Goal: Ask a question: Seek information or help from site administrators or community

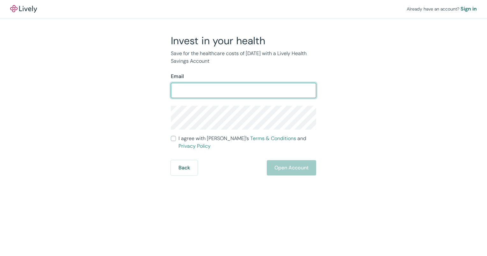
click at [193, 93] on input "Email" at bounding box center [243, 90] width 145 height 13
type input "[EMAIL_ADDRESS][DOMAIN_NAME]"
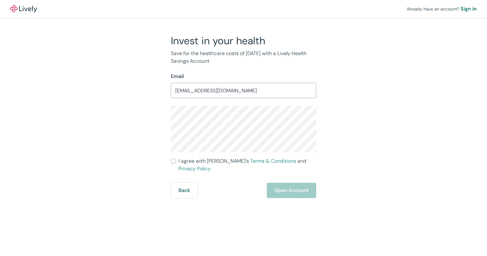
click at [362, 137] on div "Invest in your health Save for the healthcare costs of [DATE] with a Lively Hea…" at bounding box center [240, 116] width 306 height 164
click at [172, 162] on input "I agree with Lively’s Terms & Conditions and Privacy Policy" at bounding box center [173, 161] width 5 height 5
checkbox input "true"
click at [283, 183] on button "Open Account" at bounding box center [291, 190] width 49 height 15
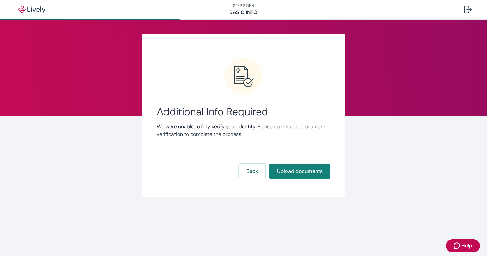
click at [245, 12] on nav "STEP 2 OF 4 Basic Info" at bounding box center [243, 9] width 487 height 19
click at [256, 169] on button "Back" at bounding box center [252, 171] width 27 height 15
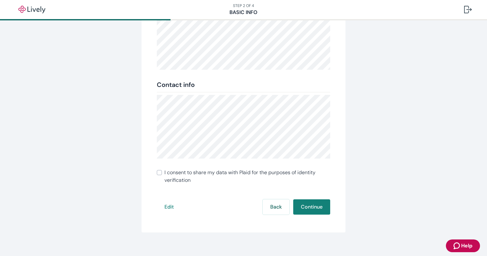
scroll to position [113, 0]
click at [164, 206] on button "Edit" at bounding box center [169, 206] width 25 height 15
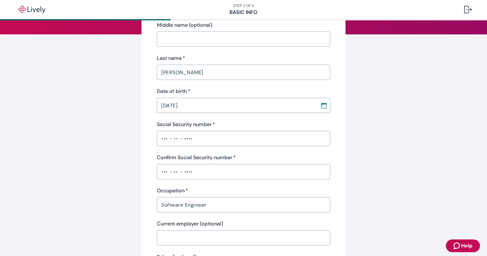
scroll to position [104, 0]
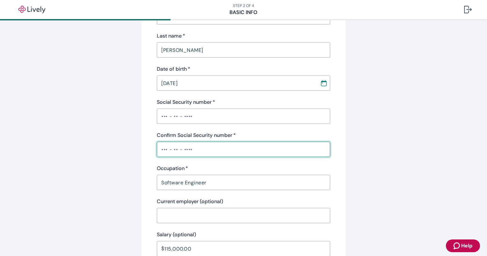
drag, startPoint x: 197, startPoint y: 148, endPoint x: 162, endPoint y: 114, distance: 48.5
click at [162, 114] on input "Social Security number   *" at bounding box center [243, 116] width 173 height 13
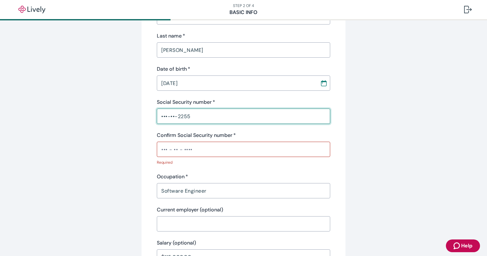
type input "•••-••-2255"
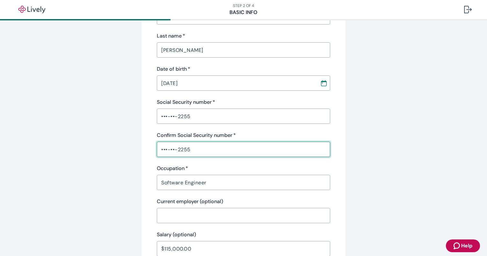
type input "•••-••-2255"
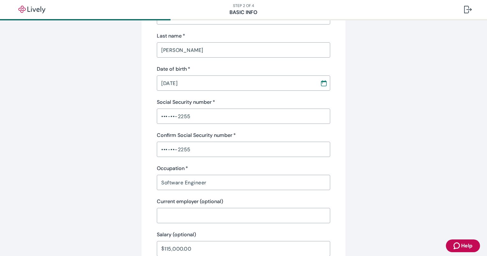
click at [149, 186] on div "Personal info First name   * Pradeep Kumar ​ Middle name (optional) ​ Last name…" at bounding box center [243, 218] width 204 height 574
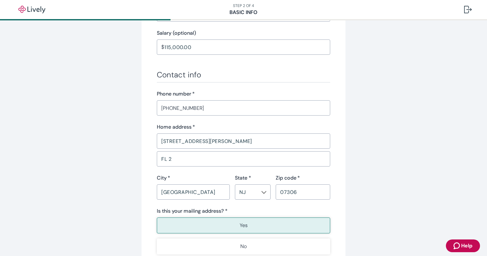
scroll to position [314, 0]
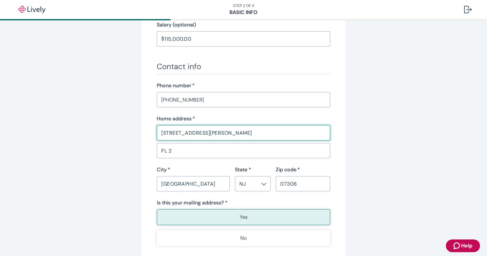
drag, startPoint x: 206, startPoint y: 133, endPoint x: 143, endPoint y: 132, distance: 62.1
click at [143, 132] on div "Personal info First name   * Pradeep Kumar ​ Middle name (optional) ​ Last name…" at bounding box center [243, 8] width 204 height 574
type input "1 Cityview Ln"
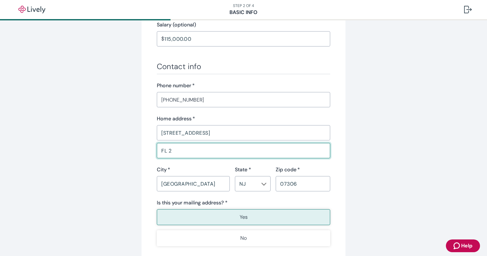
click at [160, 151] on input "FL 2" at bounding box center [243, 150] width 173 height 13
type input "Unit 505"
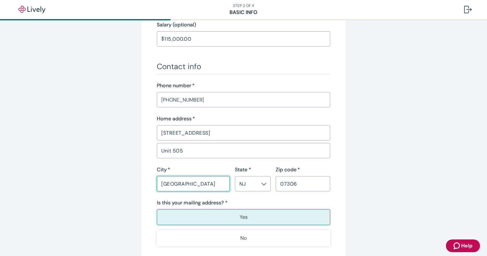
drag, startPoint x: 198, startPoint y: 182, endPoint x: 129, endPoint y: 183, distance: 68.8
click at [129, 183] on div "Personal info First name   * Pradeep Kumar ​ Middle name (optional) ​ Last name…" at bounding box center [243, 8] width 306 height 574
type input "Quincy"
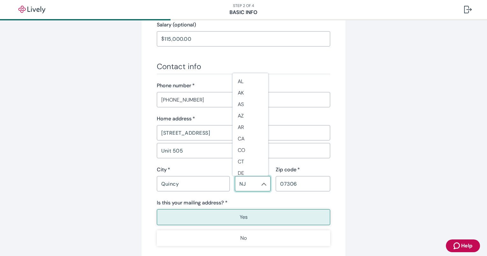
click at [243, 183] on input "NJ" at bounding box center [247, 183] width 21 height 9
click at [244, 198] on li "MA" at bounding box center [251, 199] width 36 height 11
type input "MA"
click at [283, 183] on input "07306" at bounding box center [303, 183] width 54 height 13
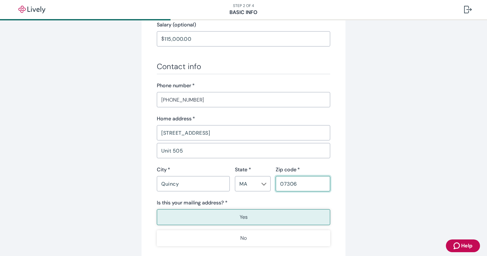
click at [283, 183] on input "07306" at bounding box center [303, 183] width 54 height 13
type input "02169"
click at [247, 203] on div "Is this your mailing address? *" at bounding box center [243, 203] width 173 height 8
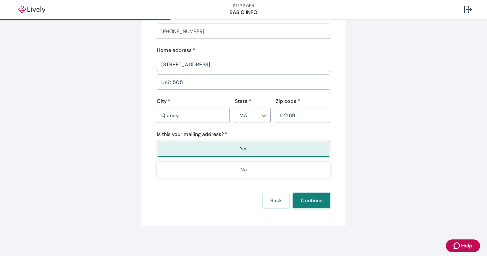
click at [312, 203] on button "Continue" at bounding box center [311, 200] width 37 height 15
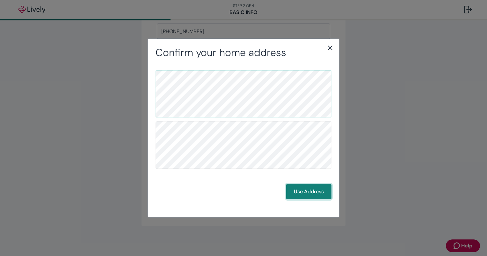
click at [310, 191] on button "Use Address" at bounding box center [308, 191] width 45 height 15
click at [300, 193] on button "Use Address" at bounding box center [308, 191] width 45 height 15
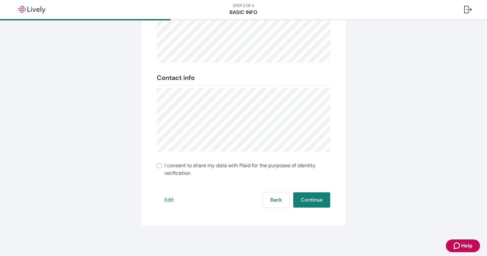
click at [175, 169] on span "I consent to share my data with Plaid for the purposes of identity verification" at bounding box center [247, 169] width 166 height 15
click at [162, 168] on input "I consent to share my data with Plaid for the purposes of identity verification" at bounding box center [159, 165] width 5 height 5
checkbox input "true"
click at [317, 195] on button "Continue" at bounding box center [311, 199] width 37 height 15
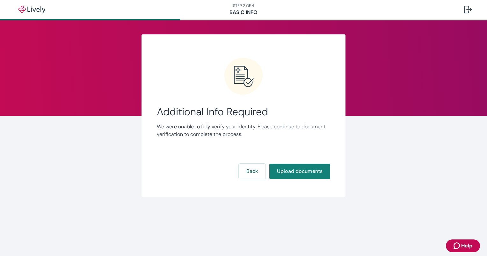
click at [456, 247] on icon "Zendesk support icon" at bounding box center [457, 246] width 8 height 8
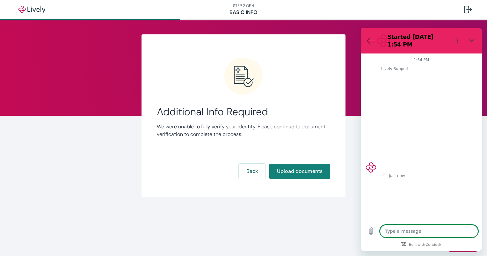
type textarea "x"
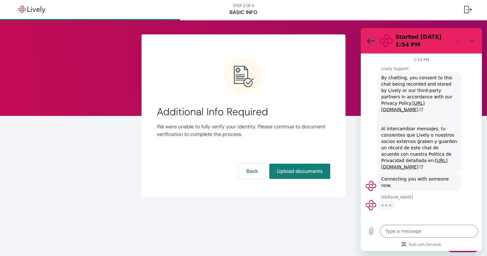
click at [371, 41] on icon "Back to the conversation list" at bounding box center [370, 41] width 7 height 5
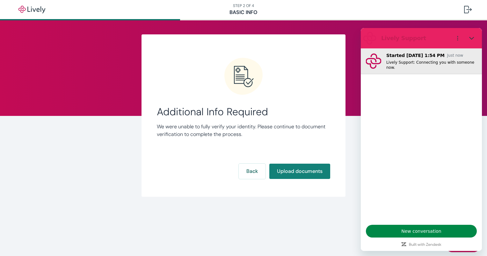
click at [421, 69] on button "Started Sep 8 at 1:54 PM Just now Lively Support: Connecting you with someone n…" at bounding box center [421, 61] width 121 height 26
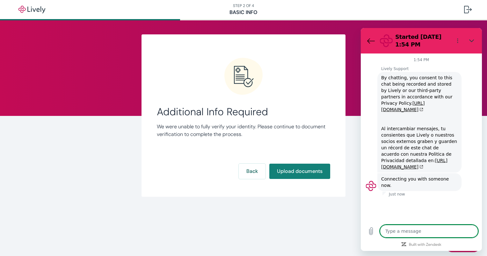
type textarea "x"
click at [392, 228] on textarea at bounding box center [429, 231] width 98 height 13
type textarea "H"
type textarea "x"
type textarea "HI"
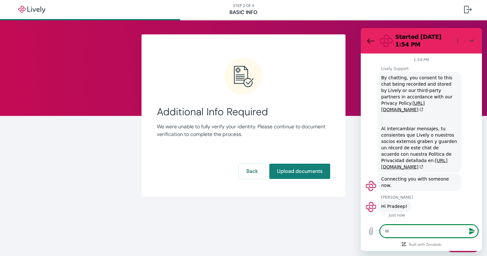
type textarea "x"
type textarea "HI"
type textarea "x"
type textarea "HI J"
type textarea "x"
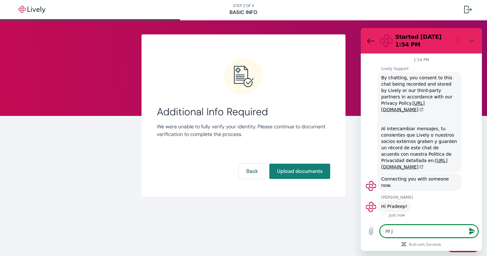
type textarea "HI Js"
type textarea "x"
type textarea "HI Jso"
type textarea "x"
type textarea "HI Json"
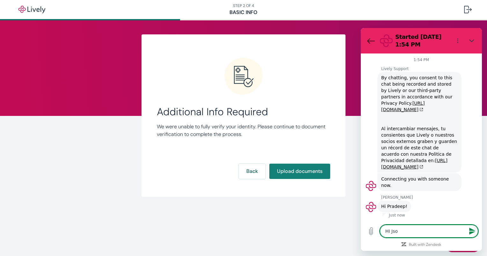
type textarea "x"
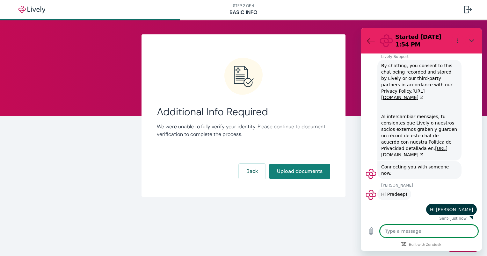
scroll to position [13, 0]
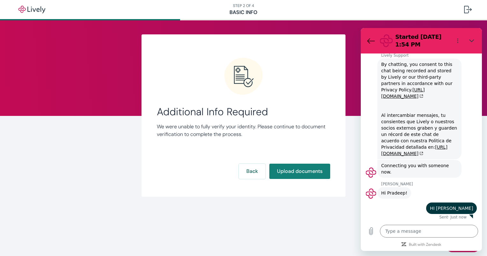
click at [409, 209] on div "says: HI Json" at bounding box center [419, 206] width 116 height 15
click at [399, 210] on div "says: HI Json" at bounding box center [419, 206] width 116 height 15
click at [399, 211] on div "says: HI Json" at bounding box center [419, 206] width 116 height 15
click at [395, 233] on textarea at bounding box center [429, 231] width 98 height 13
type textarea "I"
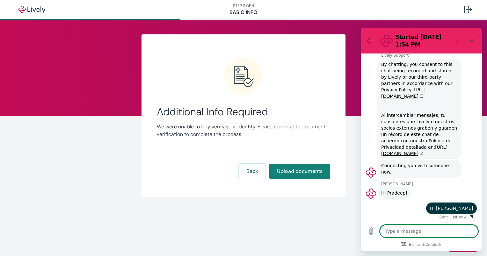
type textarea "x"
type textarea "I"
type textarea "x"
type textarea "I a"
type textarea "x"
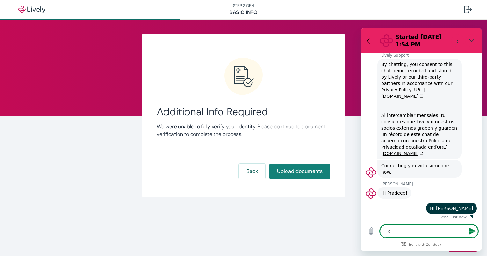
type textarea "I am"
type textarea "x"
type textarea "I am"
type textarea "x"
type textarea "I am o"
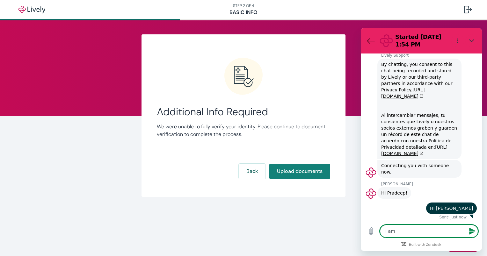
type textarea "x"
type textarea "I am on"
type textarea "x"
type textarea "I am on"
type textarea "x"
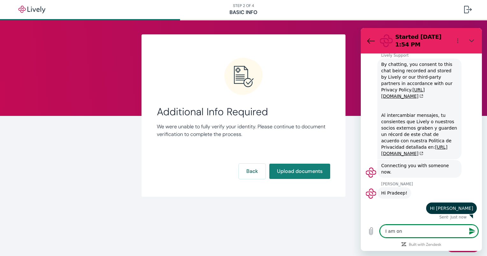
type textarea "I am on n"
type textarea "x"
type textarea "I am on no"
type textarea "x"
type textarea "I am on non"
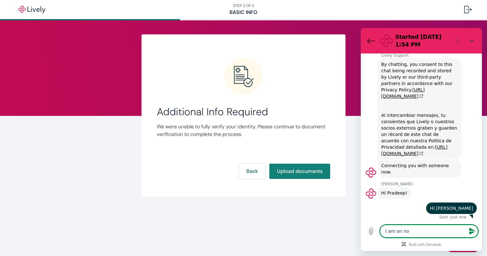
type textarea "x"
type textarea "I am on non-"
type textarea "x"
type textarea "I am on non-i"
type textarea "x"
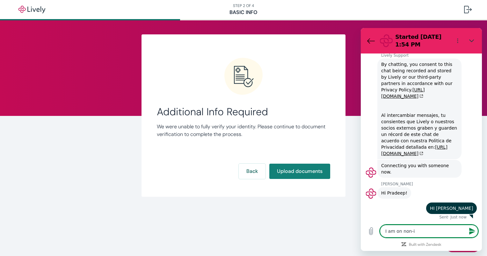
type textarea "I am on non-im"
type textarea "x"
type textarea "I am on non-imm"
type textarea "x"
type textarea "I am on non-imme"
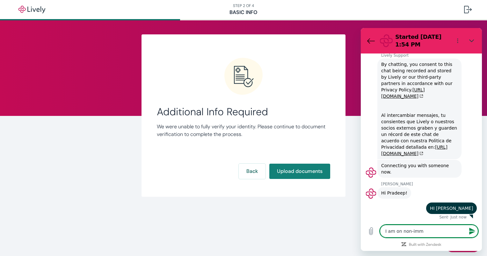
type textarea "x"
type textarea "I am on non-immeg"
type textarea "x"
type textarea "I am on non-immegr"
type textarea "x"
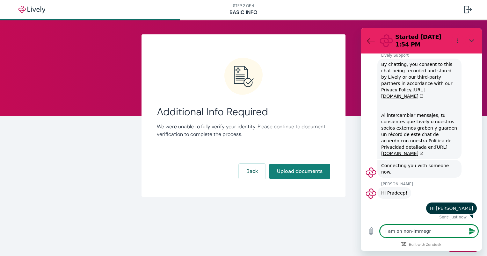
type textarea "I am on non-immegra"
type textarea "x"
type textarea "I am on non-immegran"
type textarea "x"
type textarea "I am on non-immegrant"
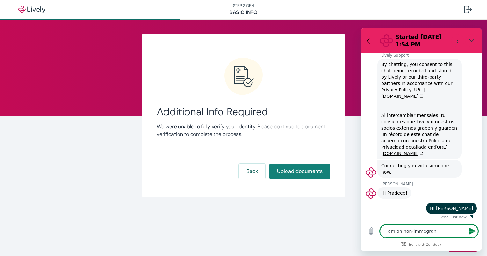
type textarea "x"
type textarea "I am on non-immegrant"
type textarea "x"
type textarea "I am on non-immegrant"
type textarea "x"
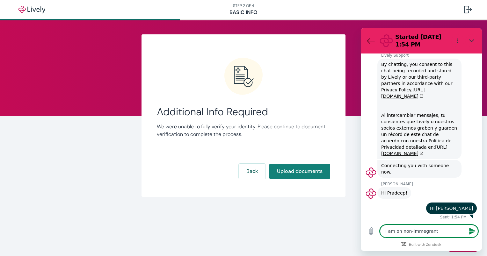
type textarea "I am on non-immegran"
type textarea "x"
type textarea "I am on non-immegra"
type textarea "x"
type textarea "I am on non-immegr"
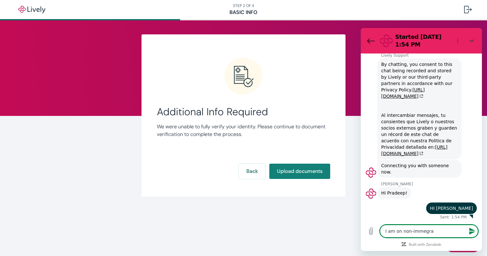
type textarea "x"
type textarea "I am on non-immeg"
type textarea "x"
type textarea "I am on non-imme"
type textarea "x"
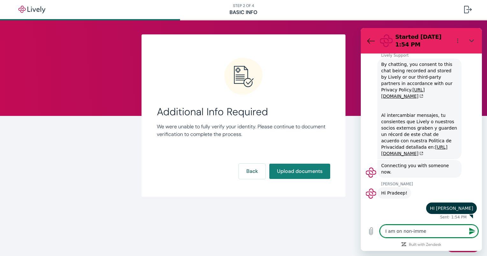
type textarea "I am on non-imm"
type textarea "x"
type textarea "I am on non-immi"
type textarea "x"
type textarea "I am on non-immig"
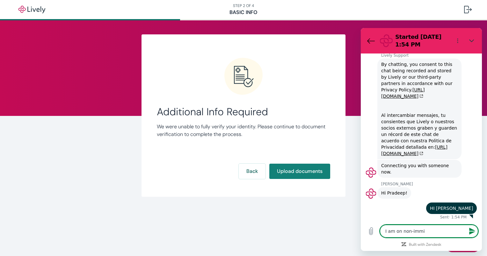
type textarea "x"
type textarea "I am on non-immigr"
type textarea "x"
type textarea "I am on non-immigra"
type textarea "x"
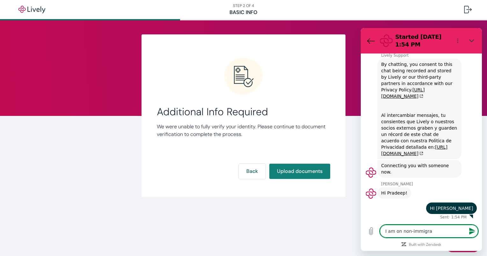
type textarea "I am on non-immigran"
type textarea "x"
type textarea "I am on non-immigrant"
type textarea "x"
type textarea "I am on non-immigrant"
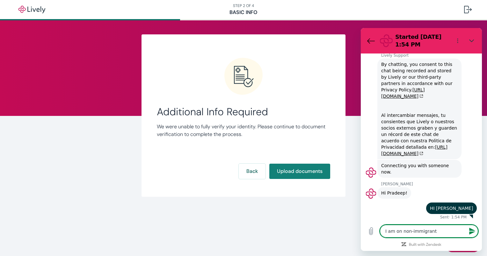
type textarea "x"
type textarea "I am on non-immigrant V"
type textarea "x"
type textarea "I am on non-immigrant Vi"
type textarea "x"
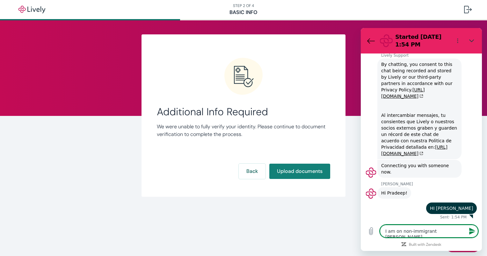
type textarea "I am on non-immigrant Vis"
type textarea "x"
type textarea "I am on non-immigrant Visa"
type textarea "x"
type textarea "I am on non-immigrant Visa"
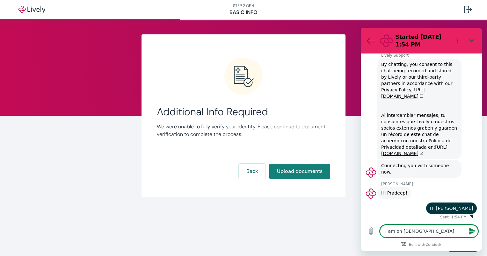
type textarea "x"
type textarea "I am on non-immigrant Visa a"
type textarea "x"
type textarea "I am on non-immigrant Visa an"
type textarea "x"
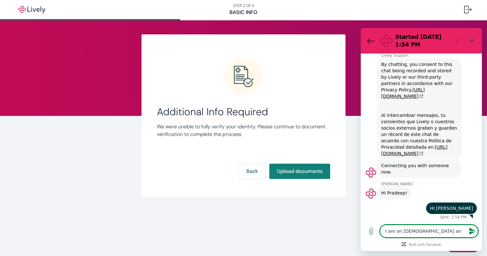
type textarea "I am on non-immigrant Visa and"
type textarea "x"
type textarea "I am on non-immigrant Visa and"
type textarea "x"
type textarea "I am on non-immigrant Visa and I"
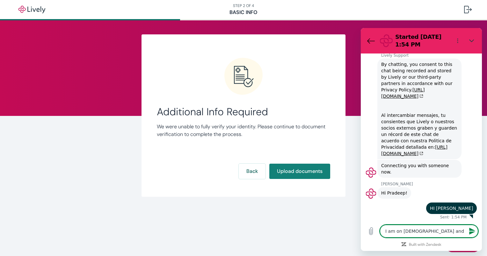
type textarea "x"
type textarea "I am on non-immigrant Visa and I"
type textarea "x"
type textarea "I am on non-immigrant Visa and I d"
type textarea "x"
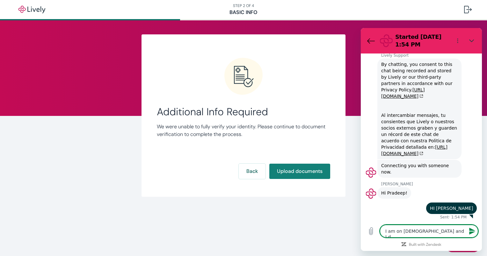
type textarea "I am on non-immigrant Visa and I do"
type textarea "x"
type textarea "I am on non-immigrant Visa and I don"
type textarea "x"
type textarea "I am on non-immigrant Visa and I don'"
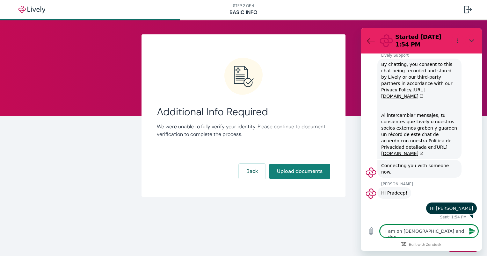
type textarea "x"
type textarea "I am on non-immigrant Visa and I don't"
type textarea "x"
type textarea "I am on non-immigrant Visa and I don't"
type textarea "x"
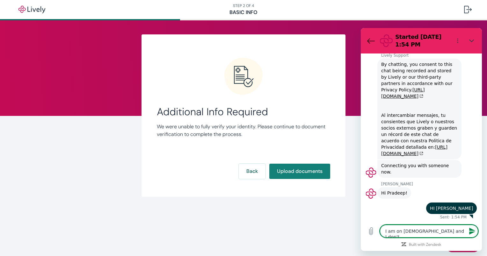
type textarea "I am on non-immigrant Visa and I don't h"
type textarea "x"
type textarea "I am on non-immigrant Visa and I don't ha"
type textarea "x"
type textarea "I am on non-immigrant Visa and I don't hav"
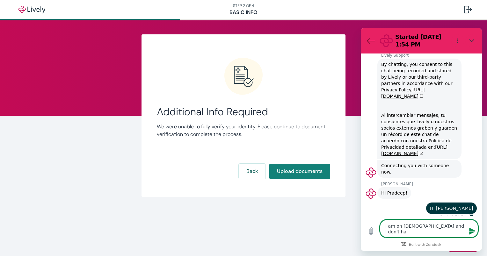
type textarea "x"
type textarea "I am on non-immigrant Visa and I don't have"
type textarea "x"
type textarea "I am on non-immigrant Visa and I don't have"
type textarea "x"
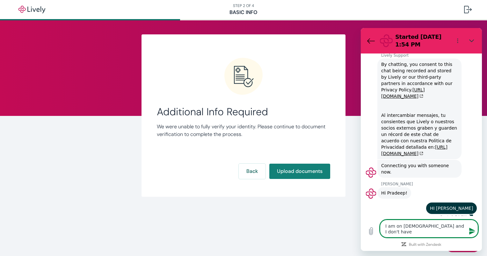
type textarea "I am on non-immigrant Visa and I don't have I"
type textarea "x"
type textarea "I am on non-immigrant Visa and I don't have ID"
type textarea "x"
type textarea "I am on non-immigrant Visa and I don't have ID"
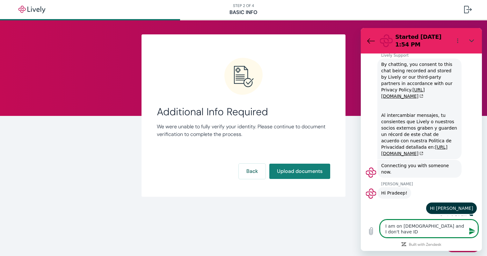
type textarea "x"
type textarea "I am on non-immigrant Visa and I don't have ID r"
type textarea "x"
type textarea "I am on non-immigrant Visa and I don't have ID ri"
type textarea "x"
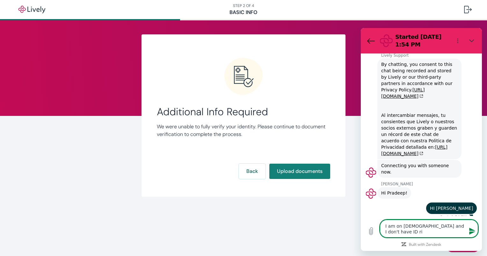
type textarea "I am on non-immigrant Visa and I don't have ID r"
type textarea "x"
type textarea "I am on non-immigrant Visa and I don't have ID"
type textarea "x"
type textarea "I am on non-immigrant Visa and I don't have ID"
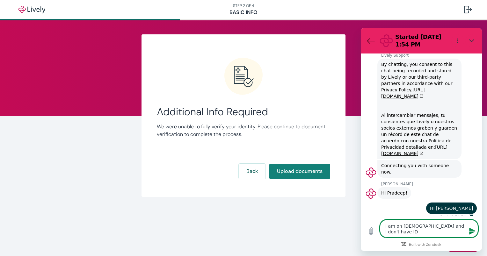
type textarea "x"
type textarea "I am on non-immigrant Visa and I don't have I"
type textarea "x"
type textarea "I am on non-immigrant Visa and I don't have"
type textarea "x"
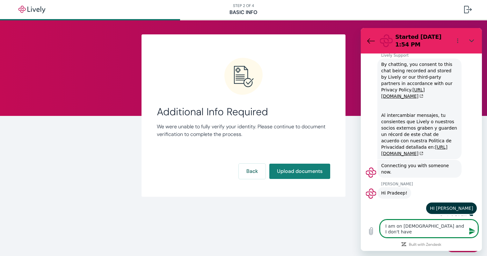
type textarea "I am on non-immigrant Visa and I don't have"
type textarea "x"
type textarea "I am on non-immigrant Visa and I don't hav"
type textarea "x"
type textarea "I am on non-immigrant Visa and I don't ha"
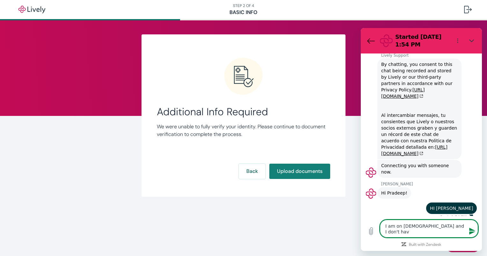
type textarea "x"
type textarea "I am on non-immigrant Visa and I don't h"
type textarea "x"
type textarea "I am on non-immigrant Visa and I don't"
type textarea "x"
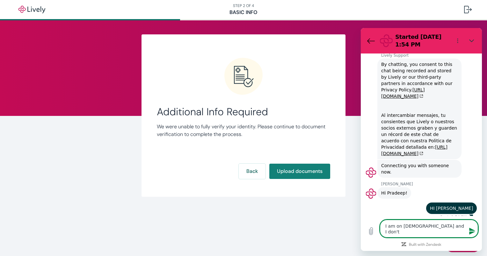
type textarea "I am on non-immigrant Visa and I don't"
type textarea "x"
type textarea "I am on non-immigrant Visa and I don'"
type textarea "x"
type textarea "I am on non-immigrant Visa and I don"
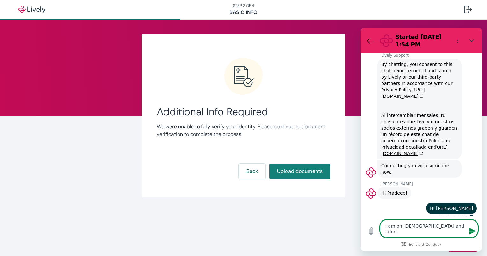
type textarea "x"
type textarea "I am on non-immigrant Visa and I do"
type textarea "x"
type textarea "I am on non-immigrant Visa and I d"
type textarea "x"
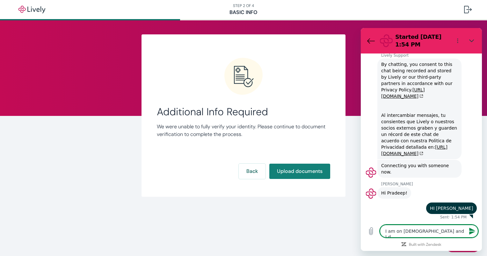
type textarea "I am on non-immigrant Visa and I"
type textarea "x"
type textarea "I am on non-immigrant Visa and I"
type textarea "x"
type textarea "I am on non-immigrant Visa and"
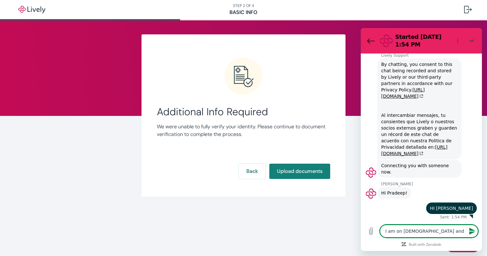
type textarea "x"
type textarea "I am on non-immigrant Visa and"
type textarea "x"
type textarea "I am on non-immigrant Visa an"
type textarea "x"
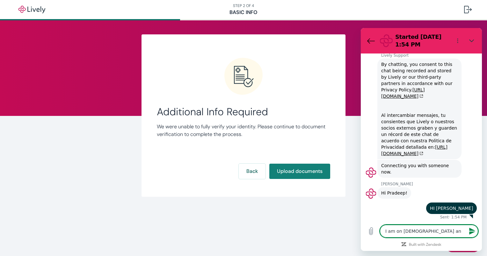
type textarea "I am on non-immigrant Visa a"
type textarea "x"
type textarea "I am on non-immigrant Visa"
type textarea "x"
type textarea "I am on non-immigrant Visa"
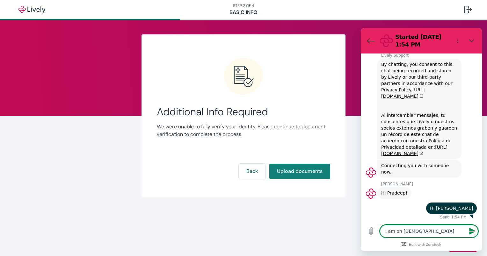
type textarea "x"
type textarea "I am on non-immigrant Visa."
type textarea "x"
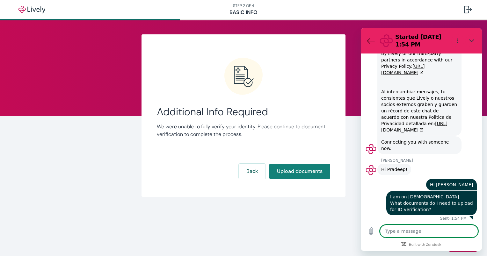
scroll to position [38, 0]
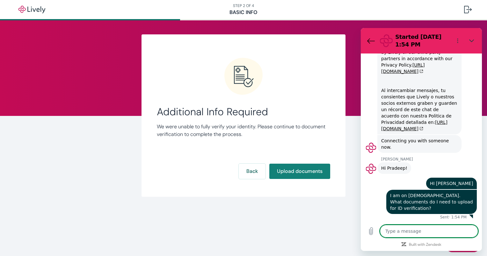
click at [378, 198] on div "says: I am on non-immigrant Visa. What documents do I need to upload for ID ver…" at bounding box center [419, 201] width 116 height 25
click at [374, 204] on div "says: I am on non-immigrant Visa. What documents do I need to upload for ID ver…" at bounding box center [419, 201] width 116 height 25
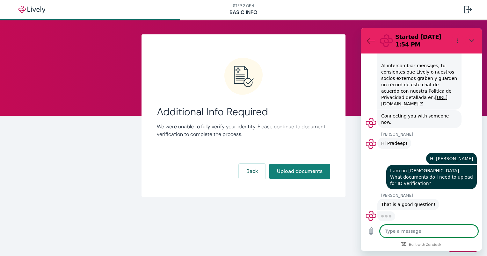
scroll to position [62, 0]
click at [373, 172] on div "says: I am on non-immigrant Visa. What documents do I need to upload for ID ver…" at bounding box center [419, 177] width 116 height 25
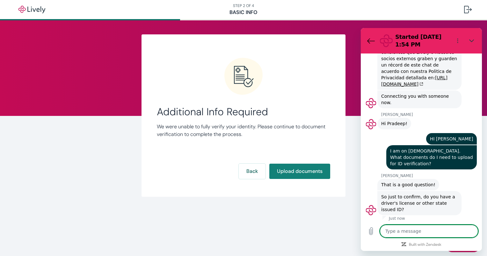
scroll to position [84, 0]
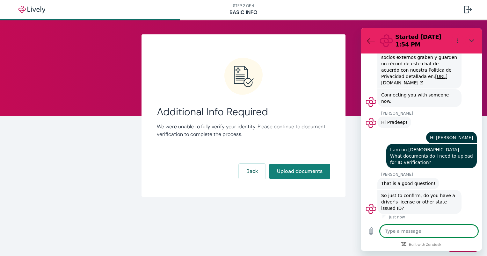
click at [393, 231] on textarea at bounding box center [429, 231] width 98 height 13
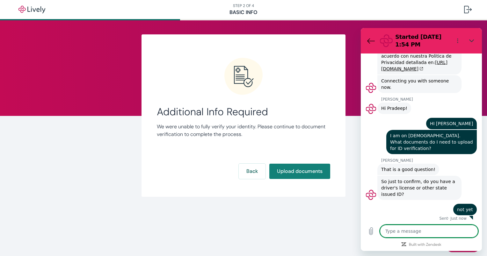
scroll to position [99, 0]
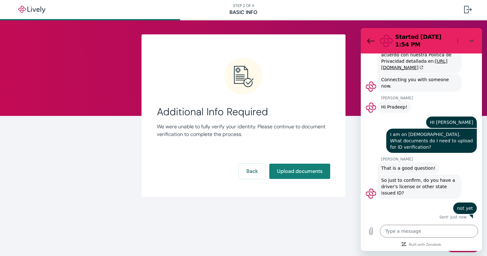
click at [426, 203] on div "says: not yet" at bounding box center [419, 206] width 116 height 15
click at [416, 206] on div "says: not yet" at bounding box center [419, 206] width 116 height 15
click at [412, 206] on div "says: not yet" at bounding box center [419, 206] width 116 height 15
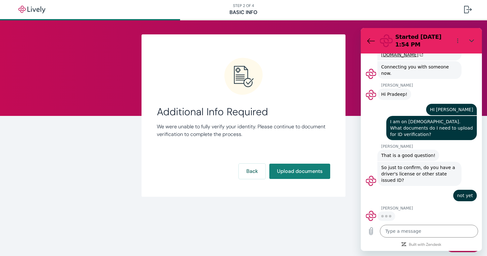
scroll to position [112, 0]
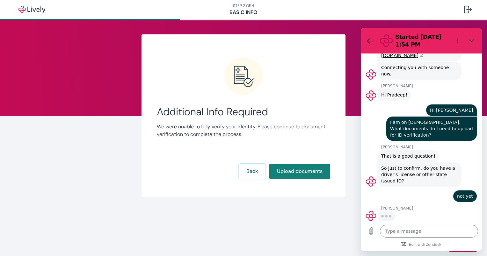
click at [407, 205] on div "1:54 PM Lively Support Lively Support says: By chatting, you consent to this ch…" at bounding box center [421, 138] width 121 height 168
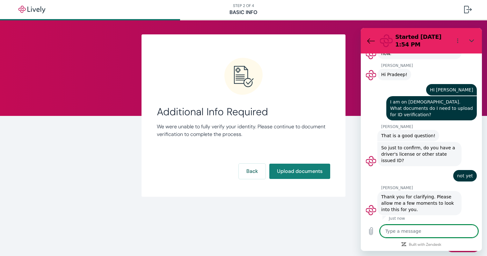
scroll to position [133, 0]
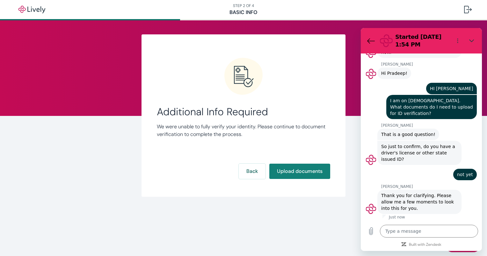
click at [406, 171] on div "says: not yet" at bounding box center [419, 172] width 116 height 15
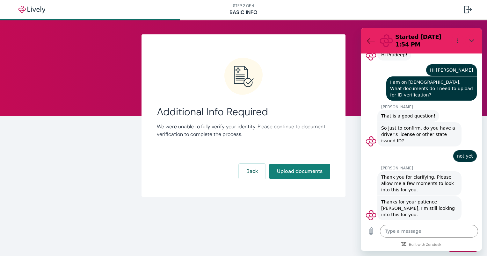
click at [462, 193] on div "Jason says: Thank you for clarifying. Please allow me a few moments to look int…" at bounding box center [424, 183] width 116 height 25
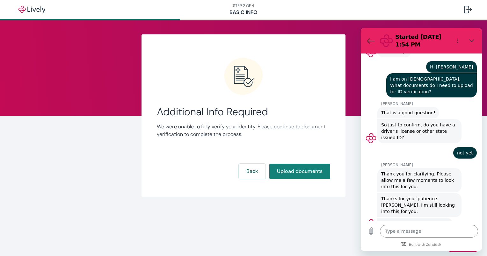
scroll to position [164, 0]
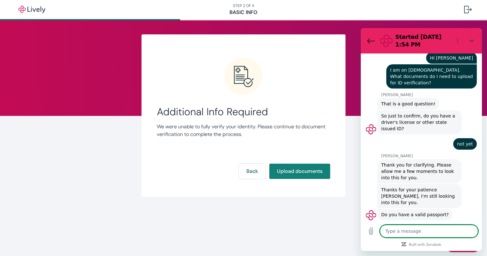
click at [398, 232] on textarea at bounding box center [429, 231] width 98 height 13
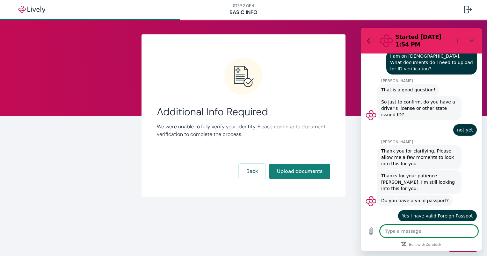
scroll to position [179, 0]
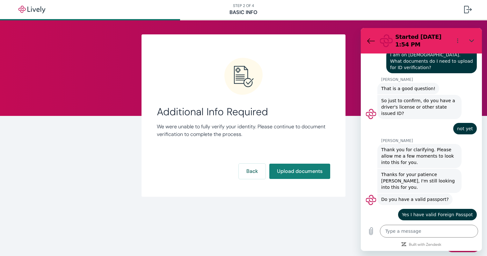
click at [414, 238] on div "Type a message x" at bounding box center [421, 231] width 121 height 20
click at [396, 232] on textarea at bounding box center [429, 231] width 98 height 13
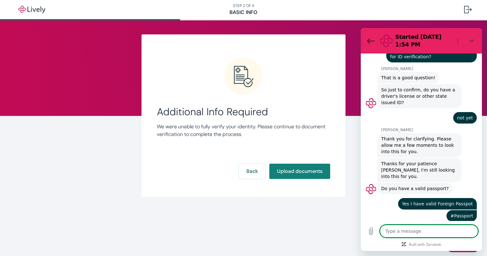
scroll to position [191, 0]
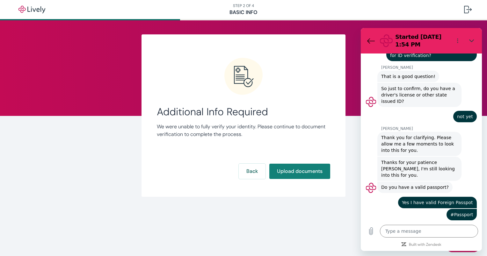
click at [397, 209] on div "says: #Passport" at bounding box center [419, 214] width 116 height 12
click at [388, 209] on div "says: #Passport" at bounding box center [419, 214] width 116 height 12
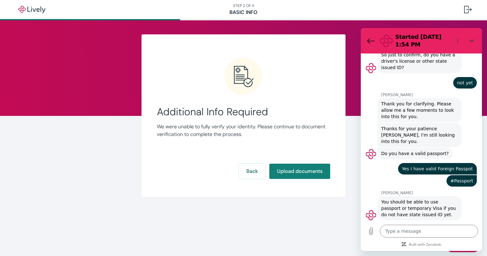
click at [380, 175] on div "says: #Passport" at bounding box center [419, 181] width 116 height 12
click at [396, 232] on textarea at bounding box center [429, 231] width 98 height 13
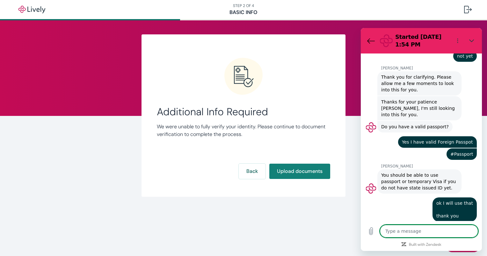
scroll to position [253, 0]
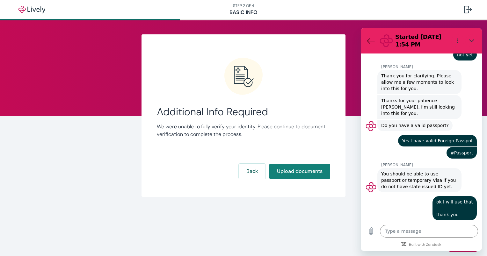
click at [414, 208] on div "says: ok I will use that thank you" at bounding box center [419, 206] width 116 height 28
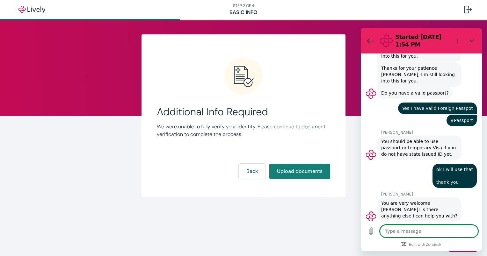
scroll to position [287, 0]
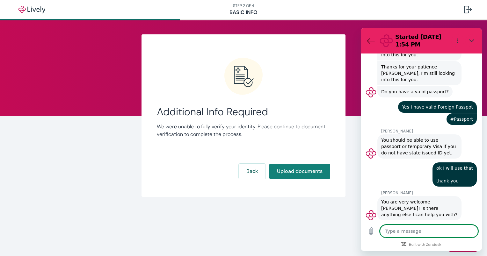
click at [391, 230] on textarea at bounding box center [429, 231] width 98 height 13
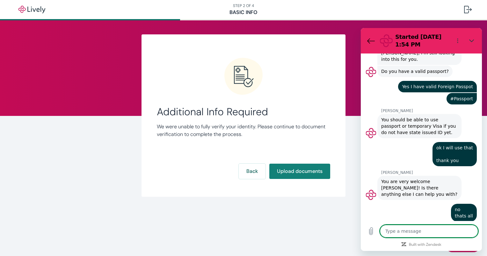
scroll to position [308, 0]
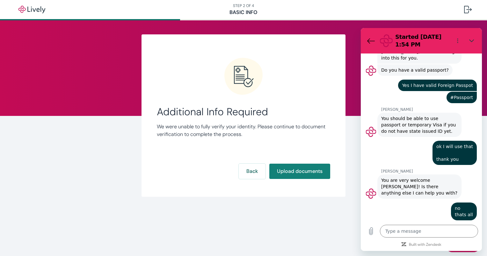
click at [407, 205] on div "says: no thats all" at bounding box center [419, 210] width 116 height 22
click at [396, 204] on div "says: no thats all" at bounding box center [419, 210] width 116 height 22
click at [367, 43] on button "Back to the conversation list" at bounding box center [371, 40] width 13 height 13
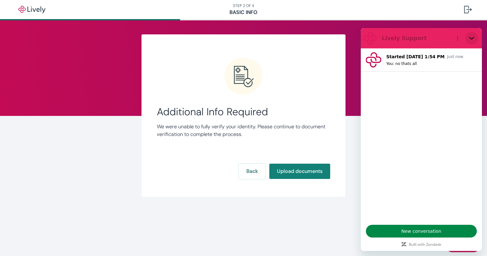
click at [475, 40] on button "Close" at bounding box center [471, 38] width 13 height 13
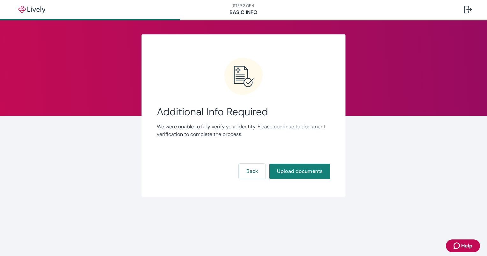
click at [251, 215] on div "Link Account Additional Info Required We were unable to fully verify your ident…" at bounding box center [243, 123] width 306 height 207
click at [460, 243] on icon "Zendesk support icon" at bounding box center [457, 246] width 8 height 8
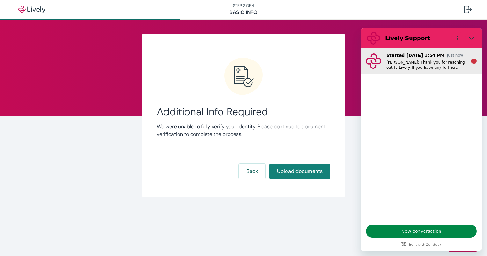
click at [404, 64] on p "Jason: Thank you for reaching out to Lively. If you have any further questions,…" at bounding box center [426, 65] width 80 height 10
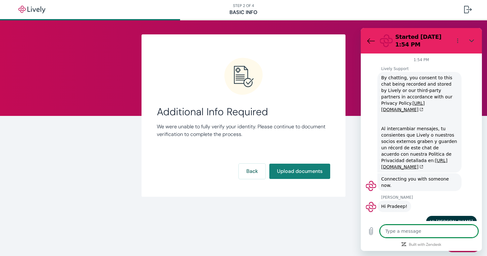
scroll to position [372, 0]
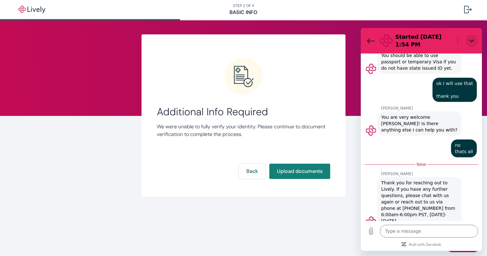
click at [468, 38] on button "Close" at bounding box center [471, 40] width 13 height 13
